Goal: Transaction & Acquisition: Purchase product/service

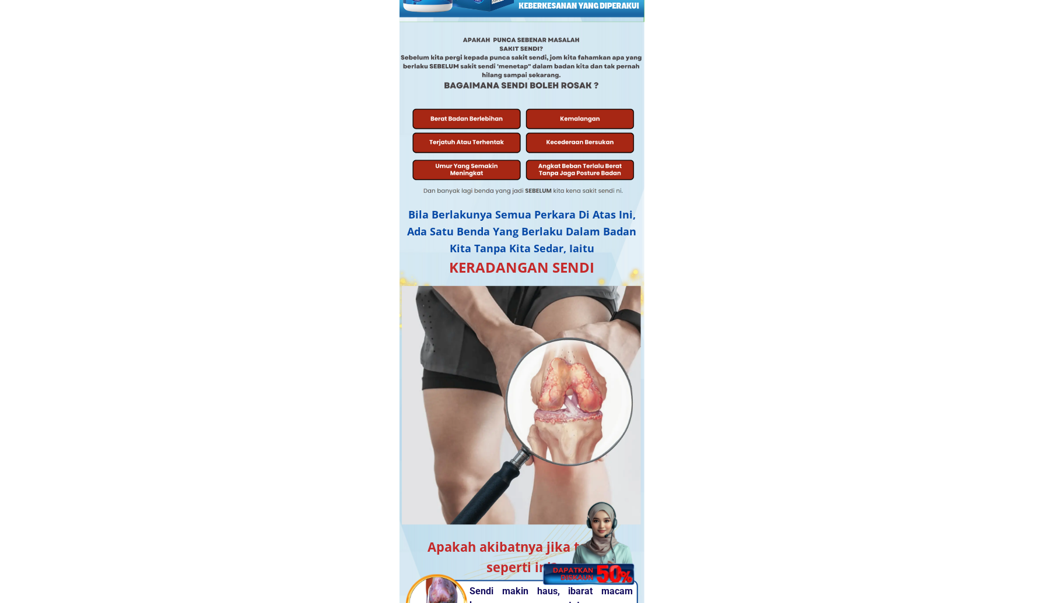
scroll to position [875, 0]
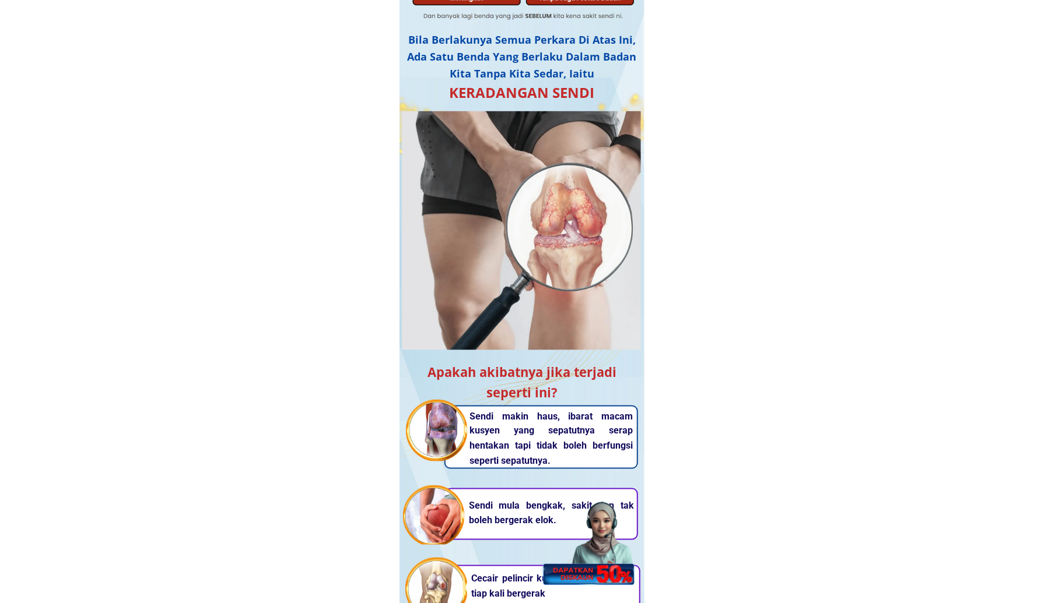
click at [598, 540] on div at bounding box center [587, 536] width 103 height 100
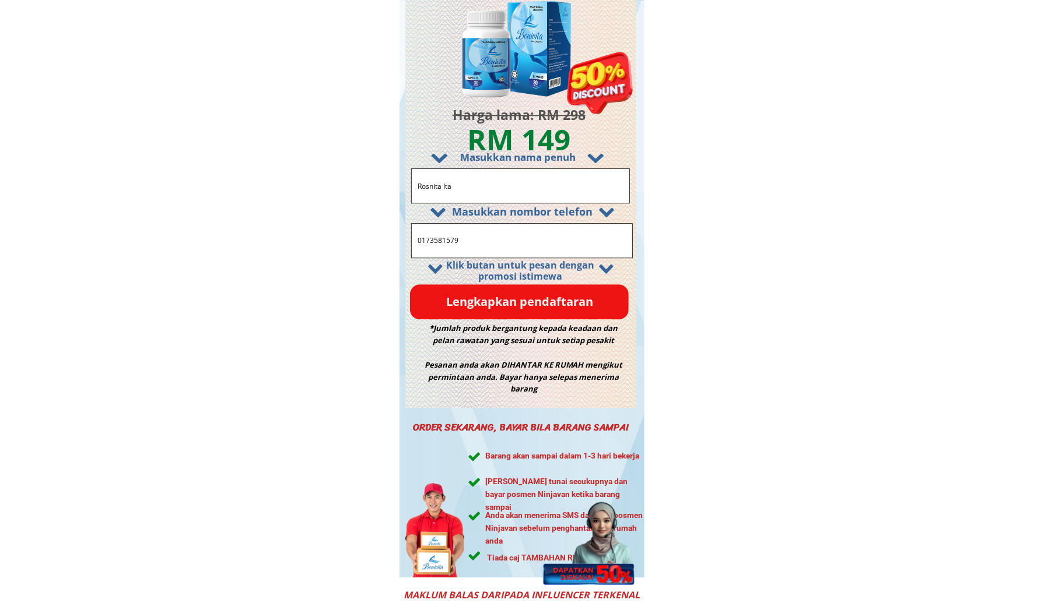
drag, startPoint x: 480, startPoint y: 185, endPoint x: 268, endPoint y: 184, distance: 212.2
paste input "Husna Wism"
type input "Husna Wisma"
drag, startPoint x: 477, startPoint y: 242, endPoint x: 255, endPoint y: 244, distance: 222.1
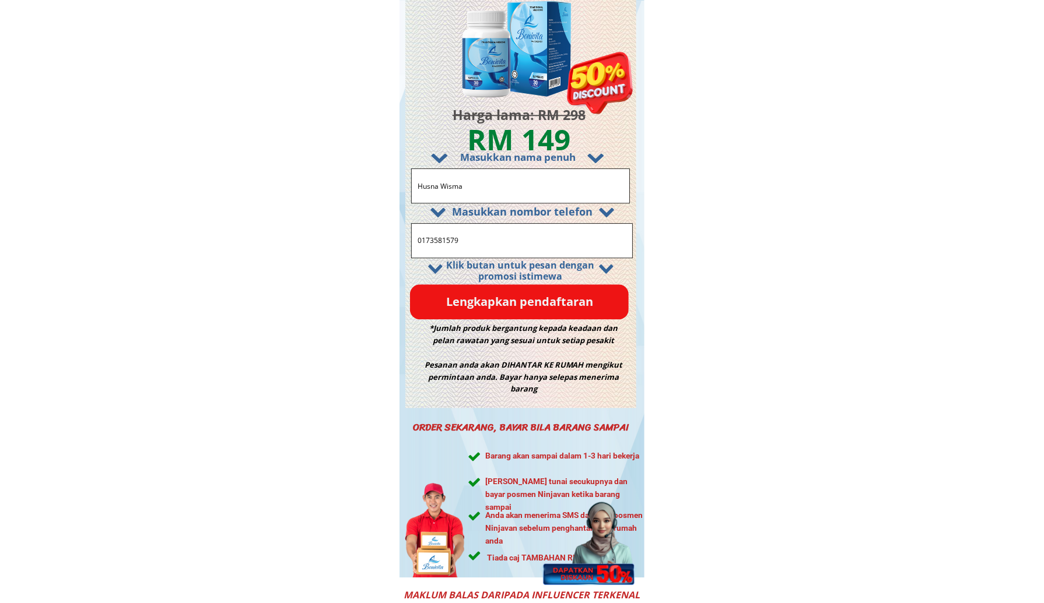
click at [408, 243] on div "ORDER SEKARANG, BAYAR BILA BARANG SAMPAI Barang akan sampai dalam 1-3 hari beke…" at bounding box center [521, 289] width 245 height 577
paste input "09830344"
type input "0109830344"
click at [457, 304] on p "Lengkapkan pendaftaran" at bounding box center [519, 302] width 219 height 35
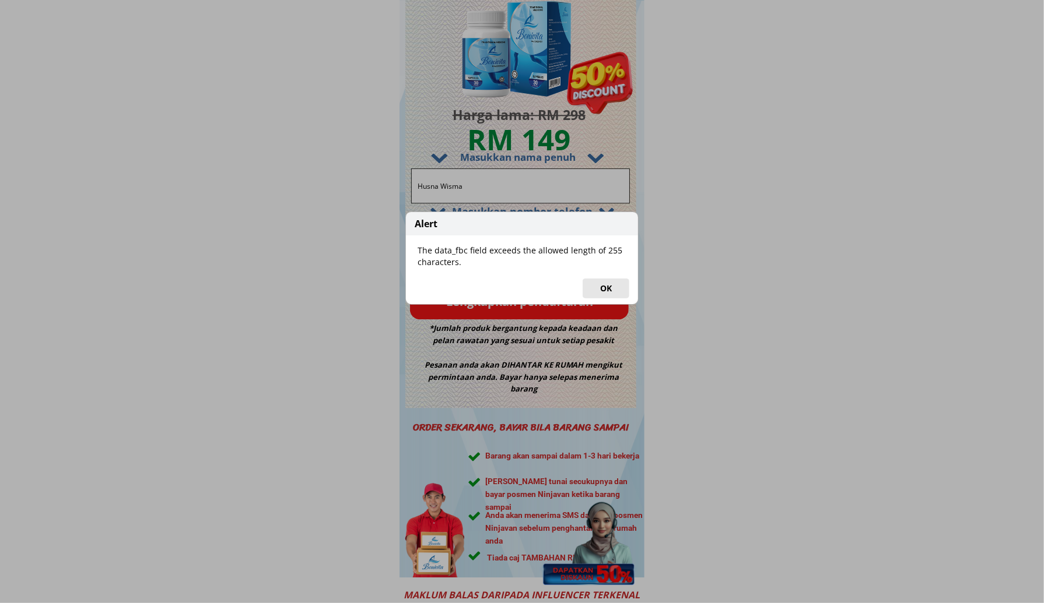
click at [606, 290] on button "OK" at bounding box center [605, 289] width 47 height 20
